Goal: Check status: Check status

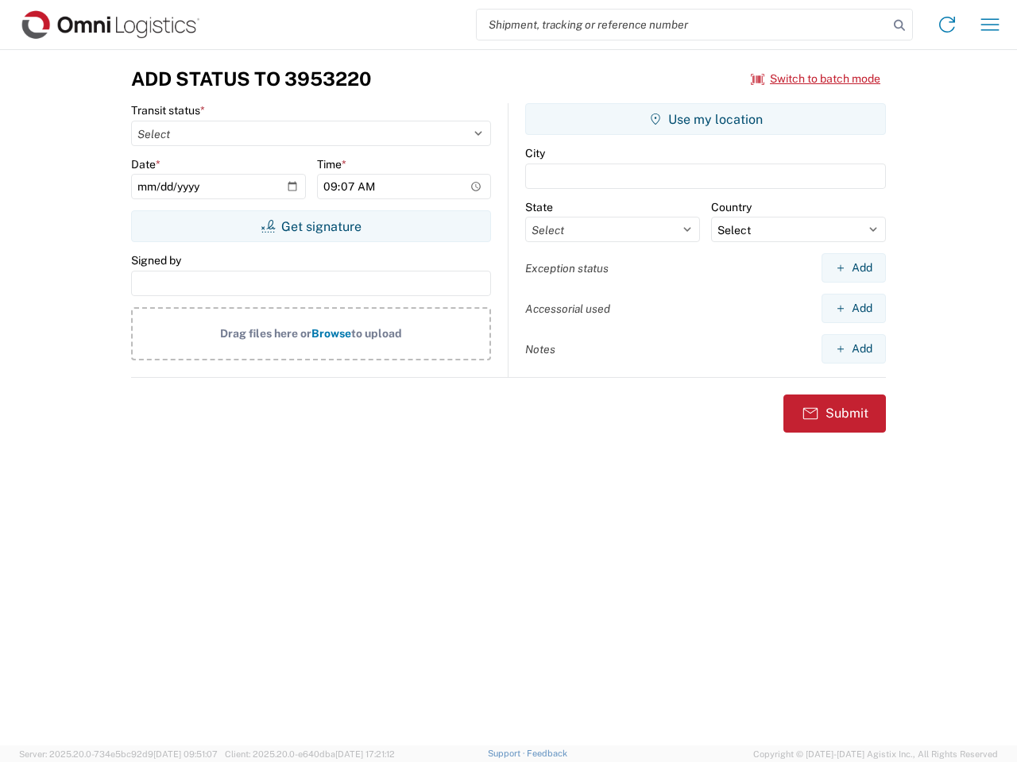
click at [682, 25] on input "search" at bounding box center [682, 25] width 411 height 30
click at [899, 25] on icon at bounding box center [899, 25] width 22 height 22
click at [947, 25] on icon at bounding box center [946, 24] width 25 height 25
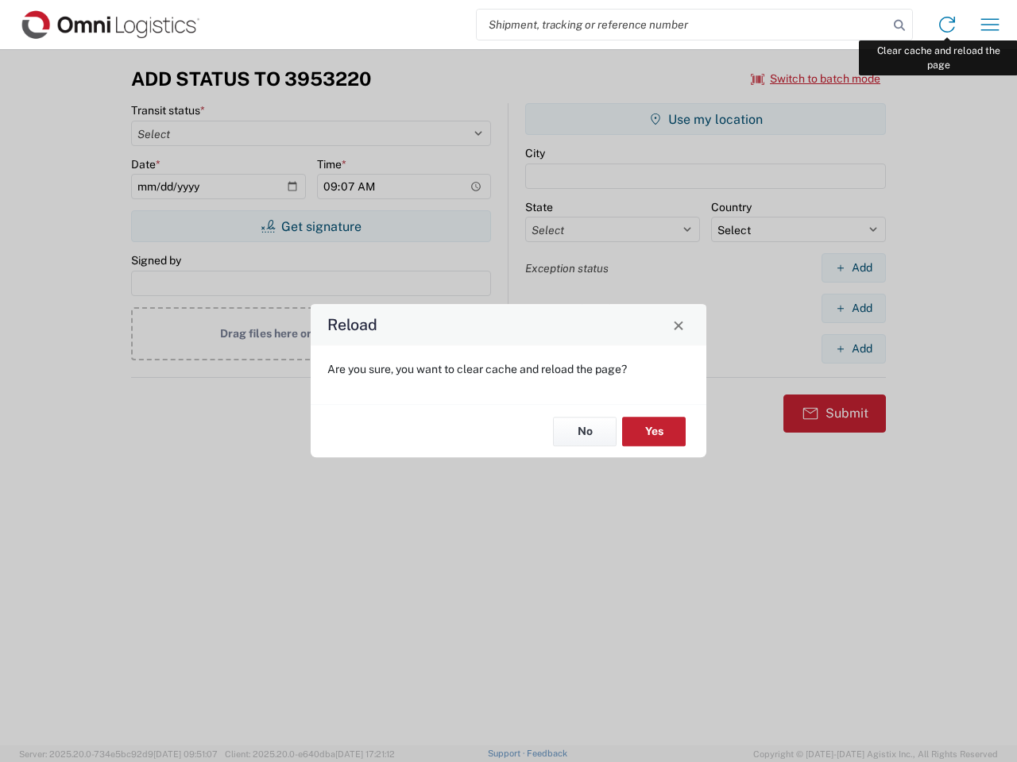
click at [990, 25] on div "Reload Are you sure, you want to clear cache and reload the page? No Yes" at bounding box center [508, 381] width 1017 height 762
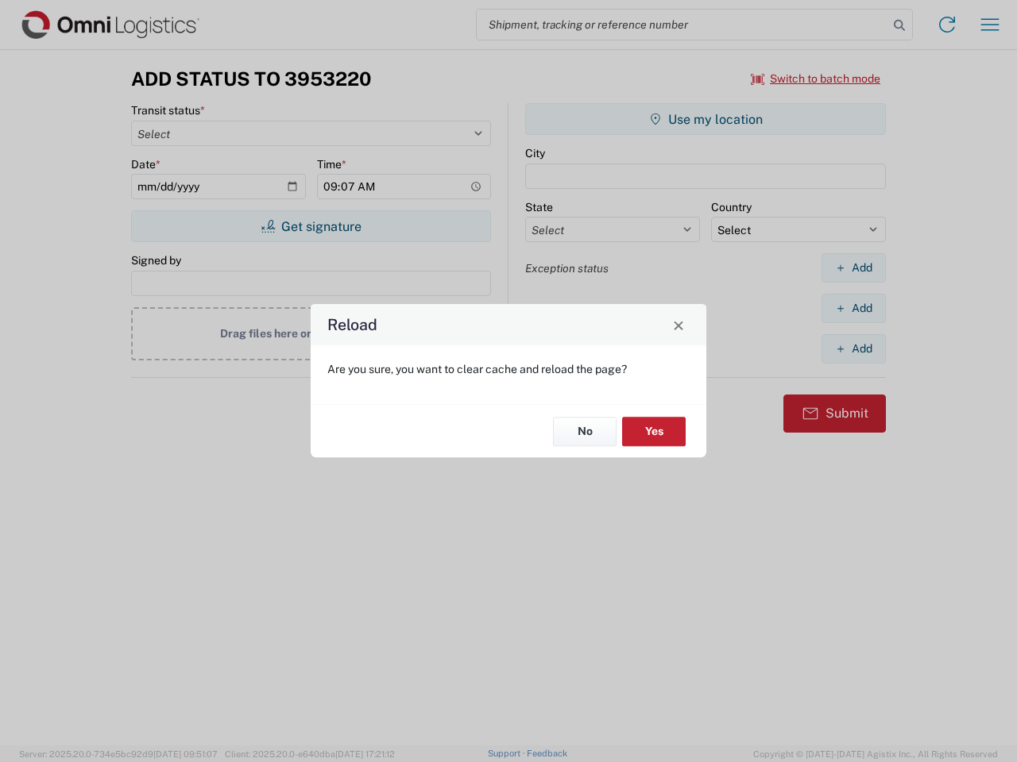
click at [816, 79] on div "Reload Are you sure, you want to clear cache and reload the page? No Yes" at bounding box center [508, 381] width 1017 height 762
click at [311, 226] on div "Reload Are you sure, you want to clear cache and reload the page? No Yes" at bounding box center [508, 381] width 1017 height 762
click at [705, 119] on div "Reload Are you sure, you want to clear cache and reload the page? No Yes" at bounding box center [508, 381] width 1017 height 762
click at [853, 268] on div "Reload Are you sure, you want to clear cache and reload the page? No Yes" at bounding box center [508, 381] width 1017 height 762
click at [853, 308] on div "Reload Are you sure, you want to clear cache and reload the page? No Yes" at bounding box center [508, 381] width 1017 height 762
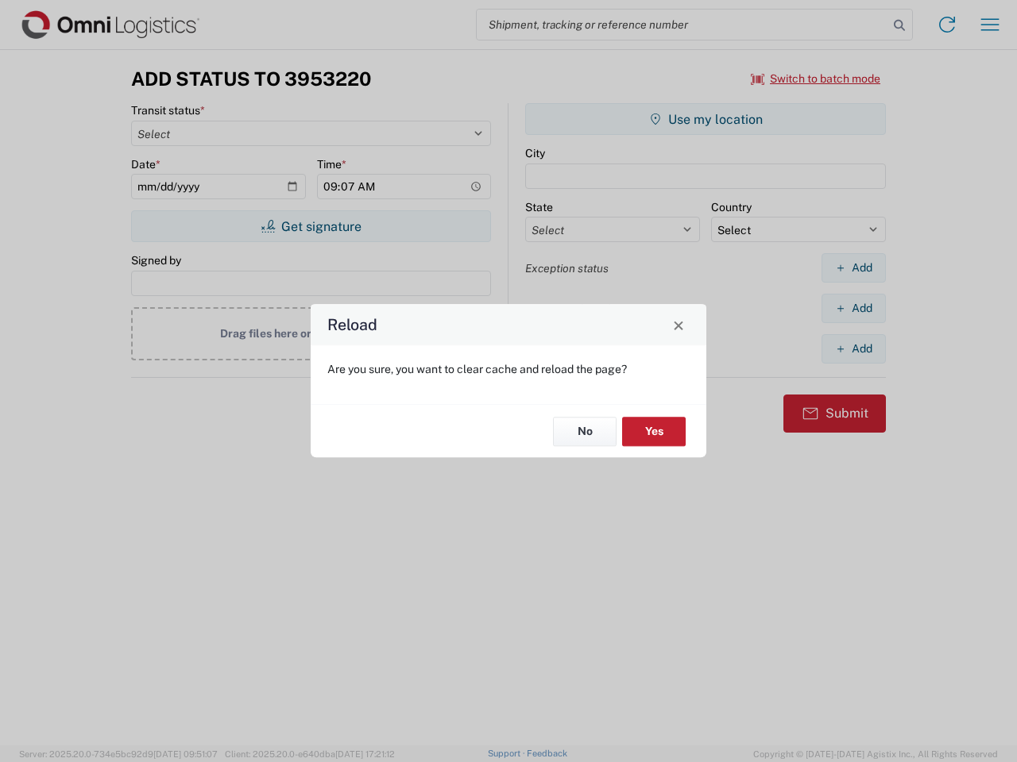
click at [853, 349] on div "Reload Are you sure, you want to clear cache and reload the page? No Yes" at bounding box center [508, 381] width 1017 height 762
